Goal: Information Seeking & Learning: Learn about a topic

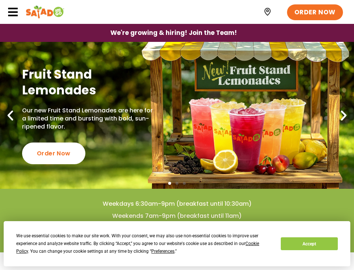
click at [10, 12] on icon at bounding box center [12, 12] width 11 height 11
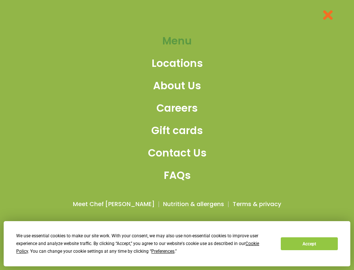
click at [174, 43] on span "Menu" at bounding box center [176, 40] width 29 height 15
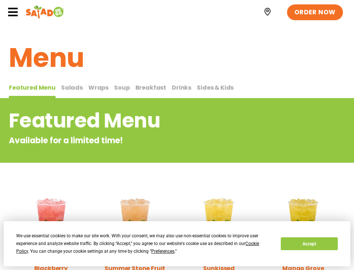
click at [98, 88] on span "Wraps" at bounding box center [98, 87] width 20 height 8
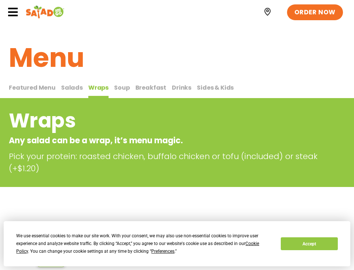
click at [98, 88] on span "Wraps" at bounding box center [98, 87] width 20 height 8
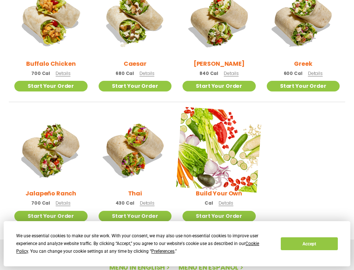
scroll to position [353, 0]
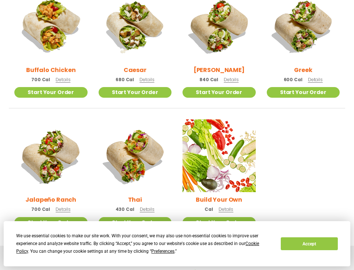
click at [146, 80] on span "Details" at bounding box center [146, 79] width 15 height 6
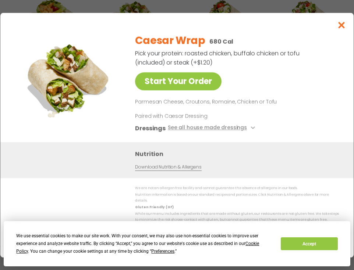
click at [185, 171] on link "Download Nutrition & Allergens" at bounding box center [168, 167] width 66 height 7
click at [106, 9] on div "Start Your Order Caesar Wrap 680 Cal Pick your protein: roasted chicken, buffal…" at bounding box center [177, 135] width 354 height 270
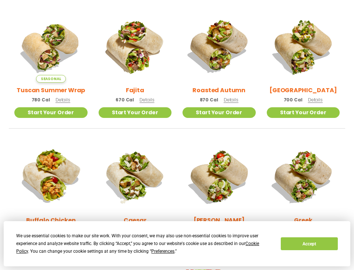
scroll to position [98, 0]
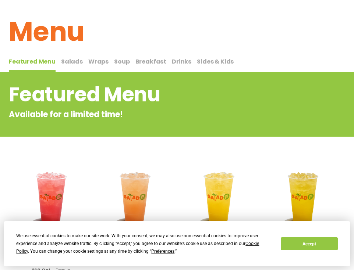
scroll to position [23, 0]
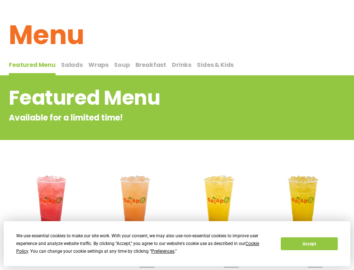
click at [75, 68] on span "Salads" at bounding box center [72, 65] width 22 height 8
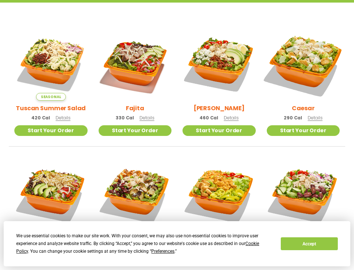
scroll to position [200, 0]
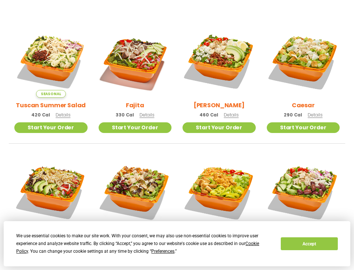
click at [314, 115] on span "Details" at bounding box center [314, 115] width 15 height 6
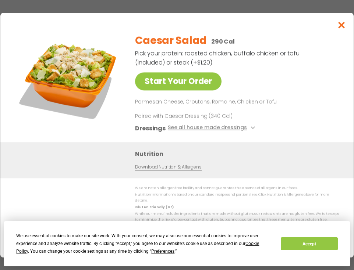
click at [215, 130] on button "See all house made dressings" at bounding box center [212, 128] width 89 height 9
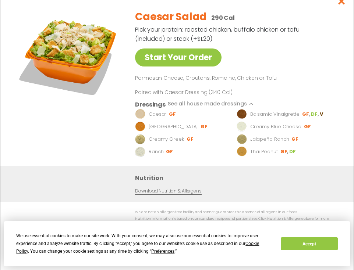
click at [190, 195] on link "Download Nutrition & Allergens" at bounding box center [168, 191] width 66 height 7
